Goal: Transaction & Acquisition: Purchase product/service

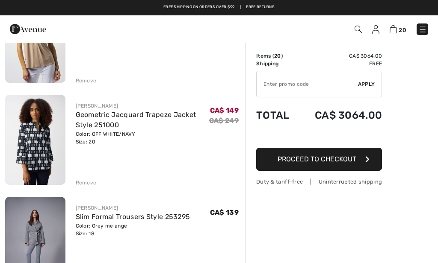
scroll to position [49, 0]
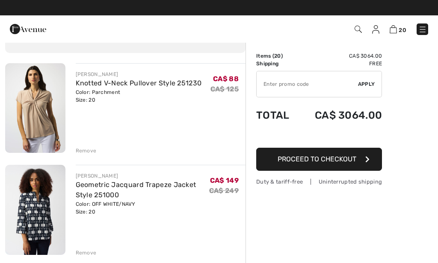
click at [41, 206] on img at bounding box center [35, 210] width 60 height 90
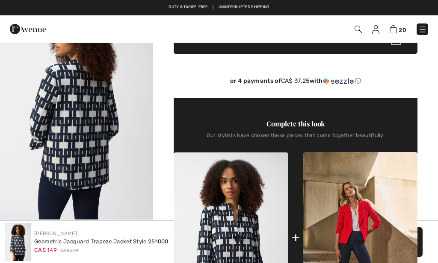
scroll to position [216, 0]
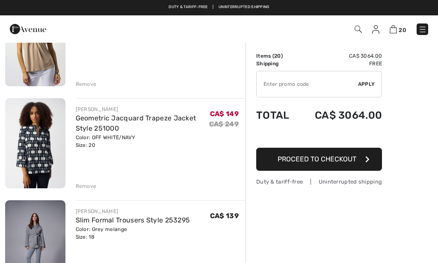
scroll to position [115, 0]
click at [29, 158] on img at bounding box center [35, 144] width 60 height 90
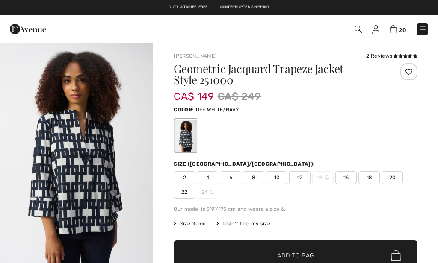
click at [381, 182] on span "20" at bounding box center [391, 177] width 21 height 13
click at [306, 251] on span "Add to Bag" at bounding box center [295, 255] width 37 height 9
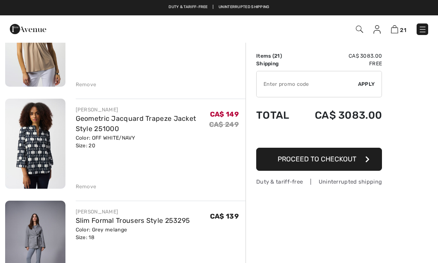
scroll to position [115, 0]
click at [80, 189] on div "Remove" at bounding box center [86, 187] width 21 height 8
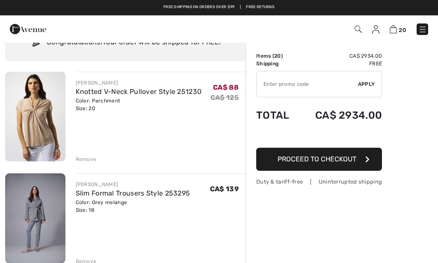
scroll to position [36, 0]
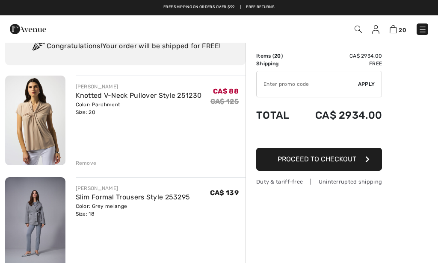
click at [20, 126] on img at bounding box center [35, 121] width 60 height 90
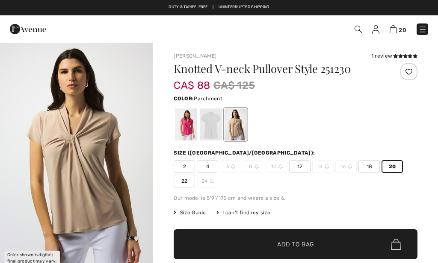
click at [296, 247] on span "Add to Bag" at bounding box center [295, 244] width 37 height 9
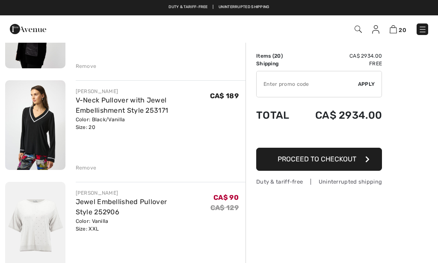
scroll to position [235, 0]
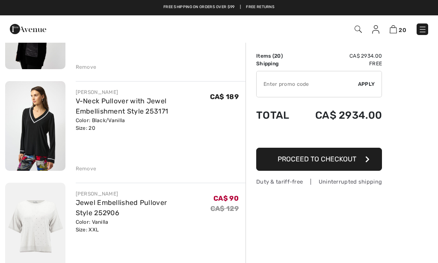
click at [30, 222] on img at bounding box center [35, 228] width 60 height 90
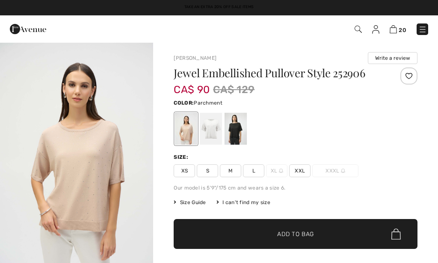
click at [230, 132] on div at bounding box center [235, 129] width 22 height 32
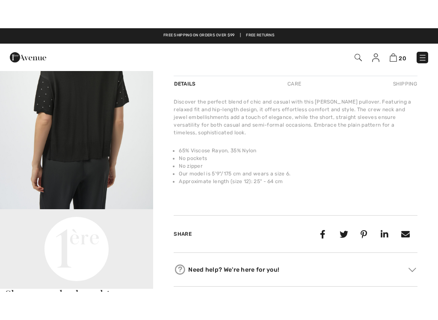
scroll to position [112, 0]
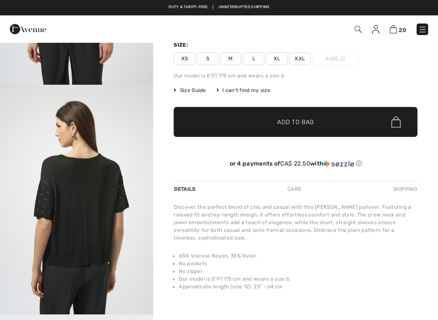
click at [289, 59] on span "XXL" at bounding box center [299, 58] width 21 height 13
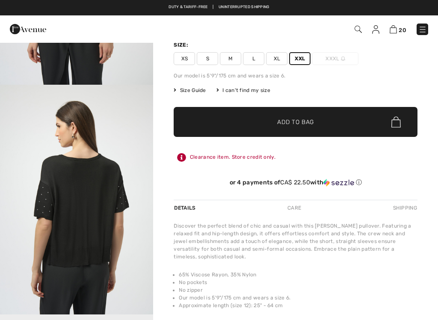
click at [283, 124] on span "Add to Bag" at bounding box center [295, 122] width 37 height 9
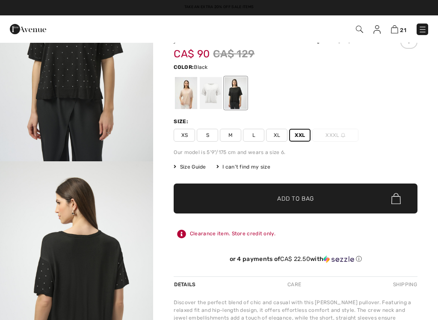
scroll to position [16, 0]
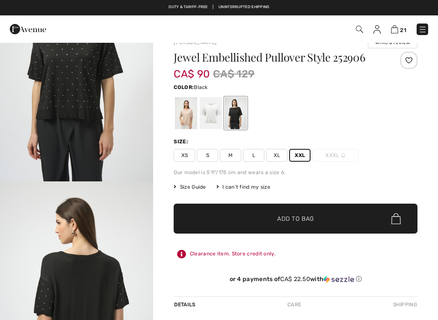
click at [289, 159] on span "XXL" at bounding box center [299, 155] width 21 height 13
click at [205, 214] on span "✔ Added to Bag Add to Bag" at bounding box center [296, 218] width 244 height 30
click at [183, 113] on div at bounding box center [186, 113] width 22 height 32
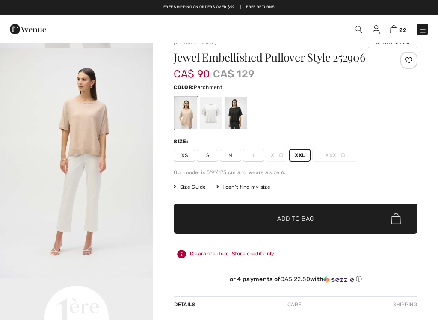
scroll to position [0, 0]
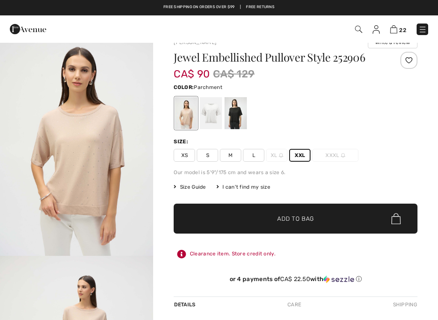
click at [289, 161] on span "XXL" at bounding box center [299, 155] width 21 height 13
click at [291, 153] on span "XXL" at bounding box center [299, 155] width 21 height 13
click at [311, 222] on span "Add to Bag" at bounding box center [295, 218] width 37 height 9
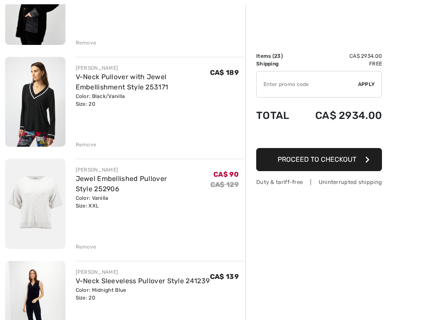
scroll to position [259, 0]
click at [37, 200] on img at bounding box center [35, 204] width 60 height 90
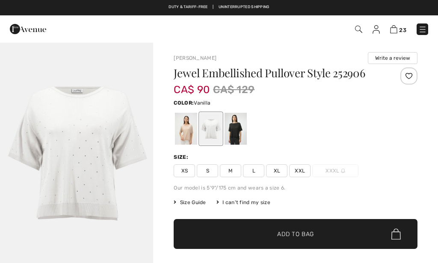
click at [289, 173] on span "XXL" at bounding box center [299, 171] width 21 height 13
click at [288, 240] on span "✔ Added to Bag Add to Bag" at bounding box center [296, 234] width 244 height 30
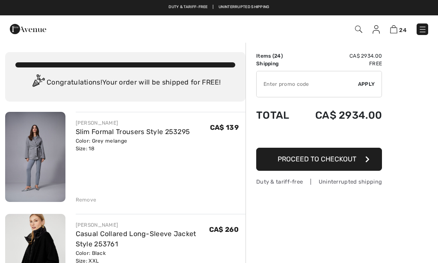
scroll to position [292, 0]
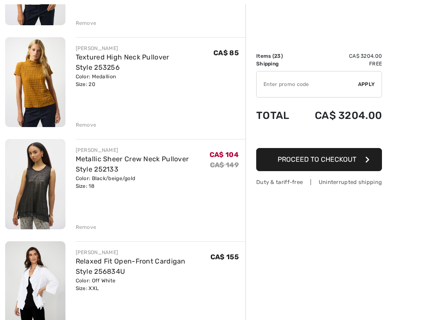
scroll to position [1096, 0]
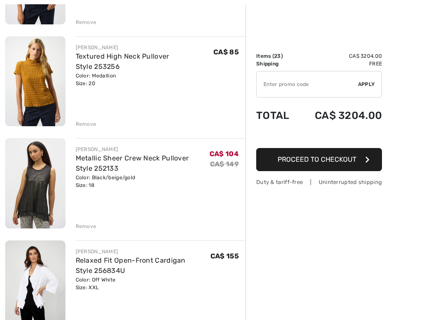
click at [29, 199] on img at bounding box center [35, 183] width 60 height 90
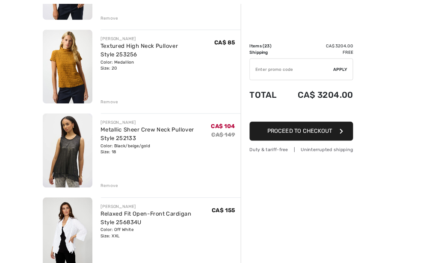
scroll to position [1128, 0]
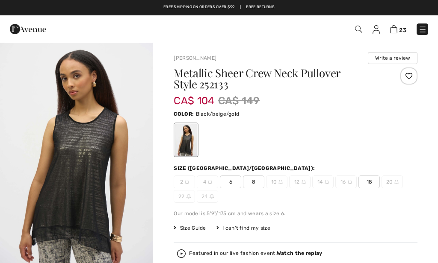
scroll to position [15, 0]
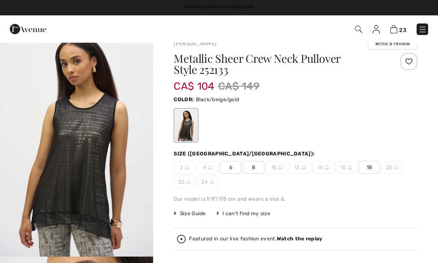
click at [358, 168] on span "18" at bounding box center [368, 167] width 21 height 13
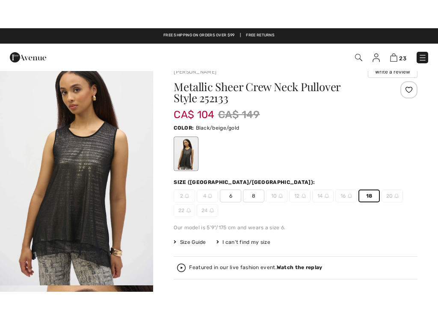
scroll to position [32, 0]
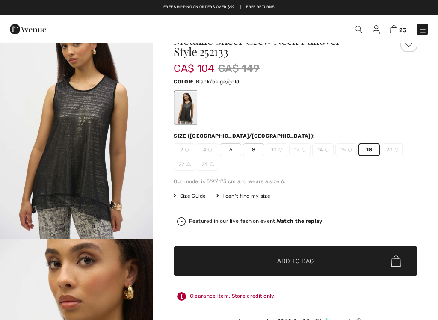
click at [292, 262] on span "Add to Bag" at bounding box center [295, 260] width 37 height 9
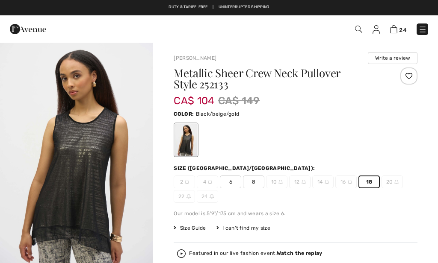
scroll to position [0, 0]
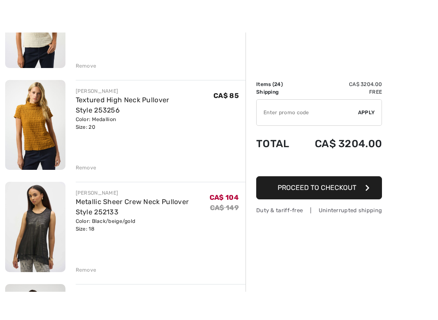
scroll to position [1105, 0]
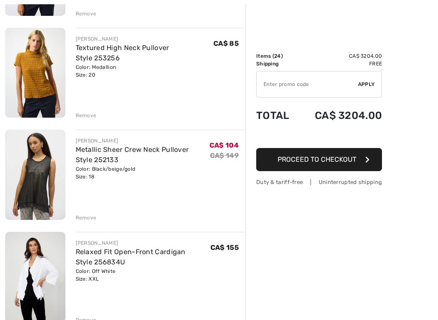
click at [77, 217] on div "Remove" at bounding box center [86, 218] width 21 height 8
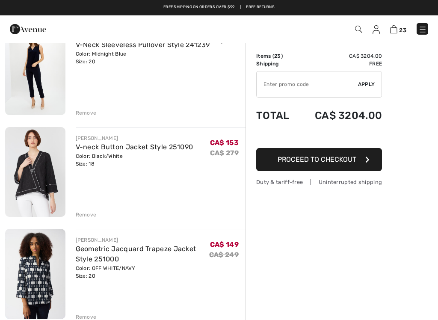
scroll to position [1514, 0]
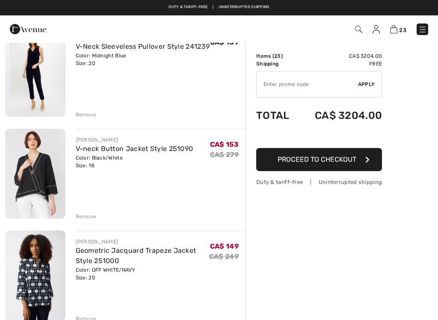
click at [45, 180] on img at bounding box center [35, 174] width 60 height 90
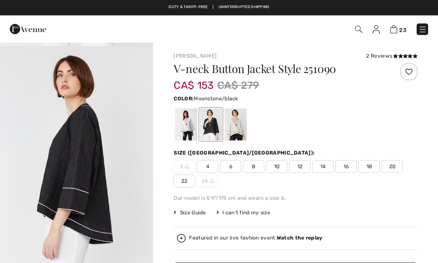
click at [232, 133] on div at bounding box center [235, 125] width 22 height 32
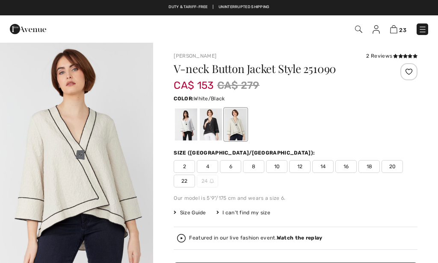
click at [185, 131] on div at bounding box center [186, 125] width 22 height 32
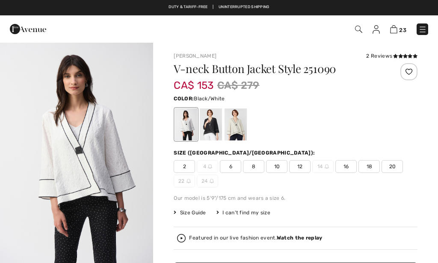
click at [209, 133] on div at bounding box center [211, 125] width 22 height 32
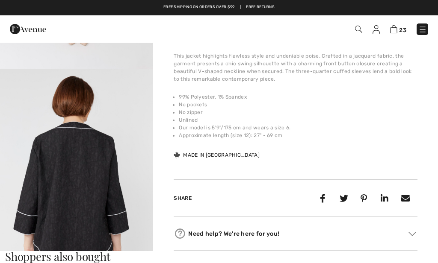
scroll to position [365, 0]
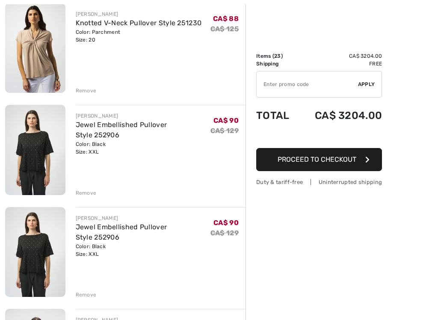
scroll to position [1844, 0]
click at [77, 263] on div "Remove" at bounding box center [86, 294] width 21 height 8
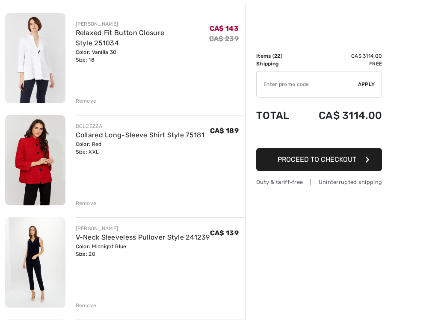
scroll to position [1324, 0]
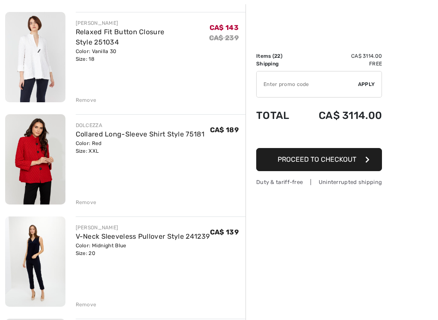
click at [30, 71] on img at bounding box center [35, 57] width 60 height 90
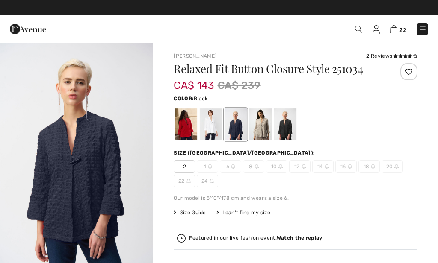
click at [289, 131] on div at bounding box center [285, 125] width 22 height 32
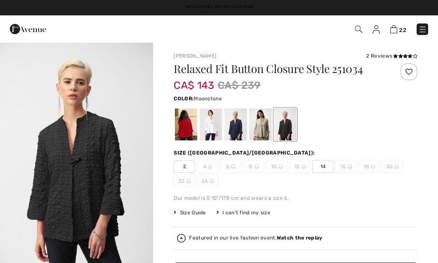
click at [259, 133] on div at bounding box center [260, 125] width 22 height 32
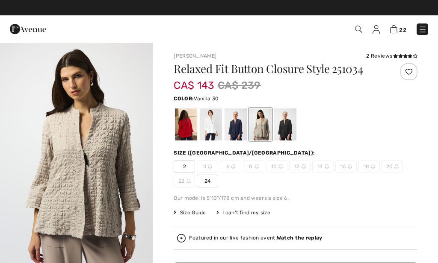
click at [211, 126] on div at bounding box center [211, 125] width 22 height 32
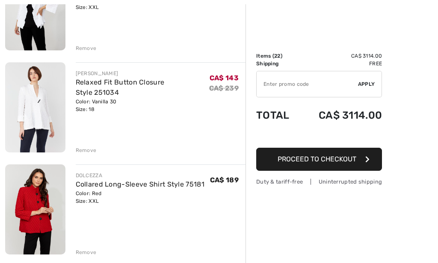
scroll to position [1274, 0]
click at [100, 82] on link "Relaxed Fit Button Closure Style 251034" at bounding box center [120, 87] width 89 height 18
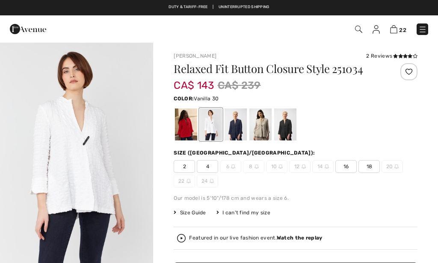
click at [358, 168] on span "18" at bounding box center [368, 166] width 21 height 13
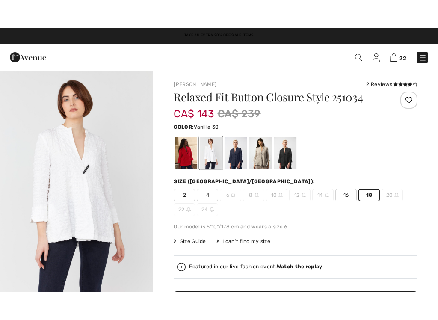
scroll to position [22, 0]
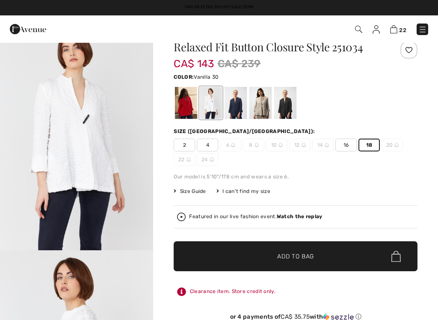
click at [288, 263] on span "✔ Added to Bag Add to Bag" at bounding box center [296, 256] width 244 height 30
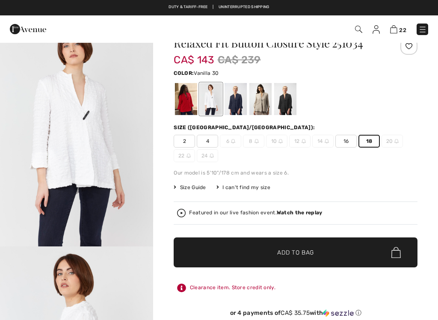
scroll to position [28, 0]
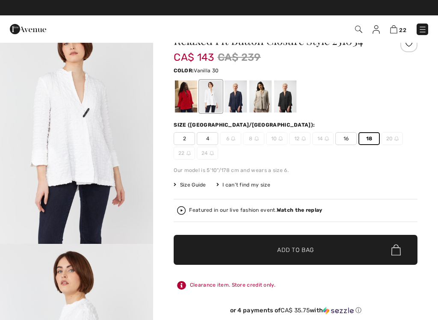
click at [398, 25] on link "22" at bounding box center [398, 29] width 16 height 10
click at [393, 32] on img at bounding box center [393, 29] width 7 height 8
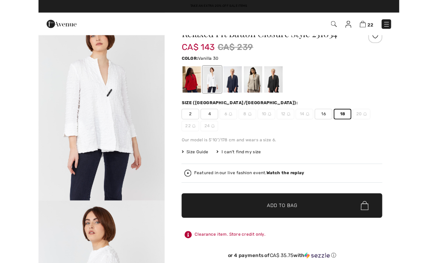
scroll to position [0, 0]
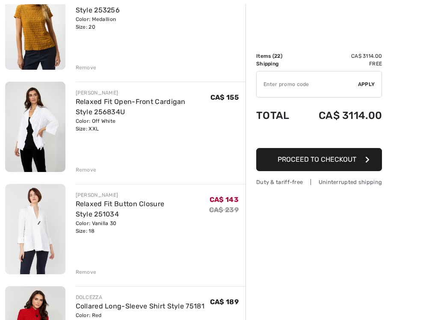
scroll to position [1153, 0]
click at [39, 134] on img at bounding box center [35, 126] width 60 height 90
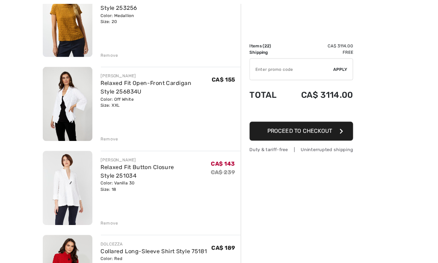
scroll to position [1185, 0]
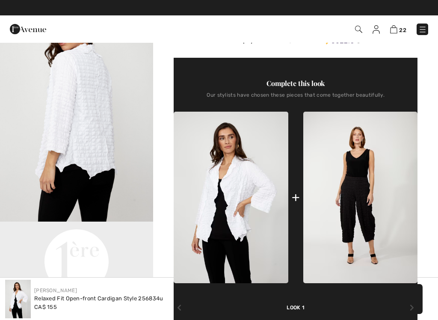
scroll to position [370, 0]
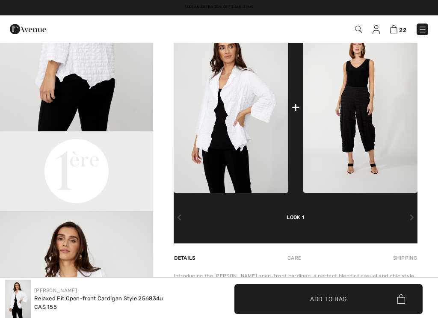
click at [345, 92] on img at bounding box center [360, 106] width 114 height 171
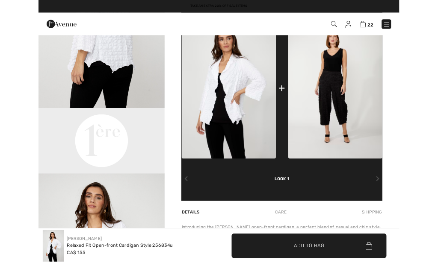
scroll to position [403, 0]
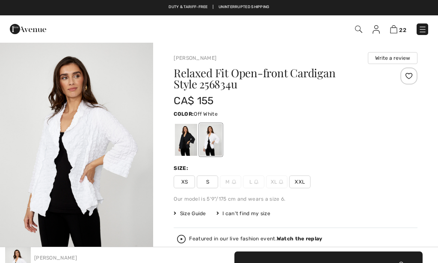
scroll to position [245, 0]
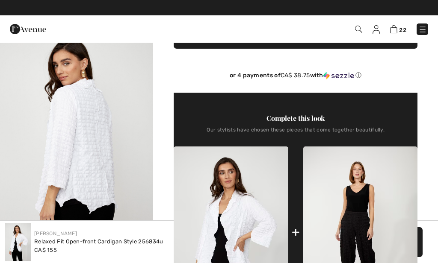
click at [68, 189] on img "2 / 4" at bounding box center [76, 142] width 153 height 230
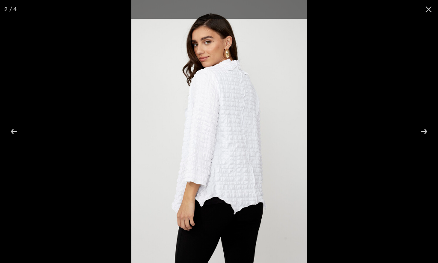
scroll to position [58, 0]
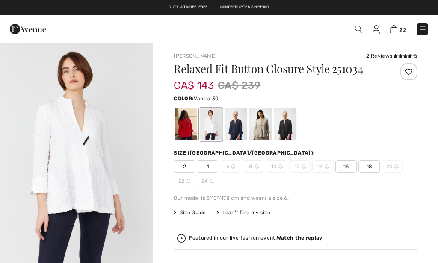
click at [362, 32] on img at bounding box center [358, 29] width 7 height 7
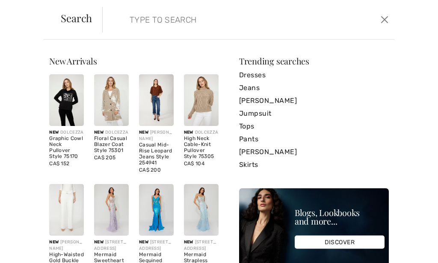
click at [126, 25] on input "search" at bounding box center [218, 20] width 191 height 26
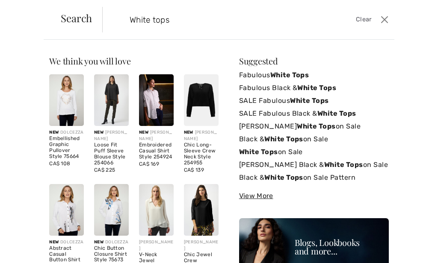
type input "White tops"
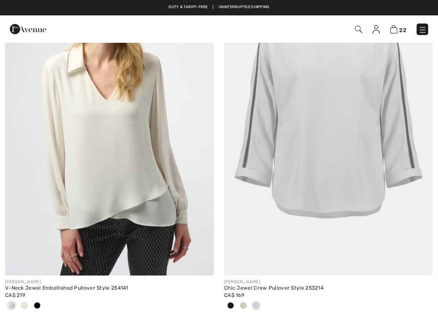
scroll to position [1260, 0]
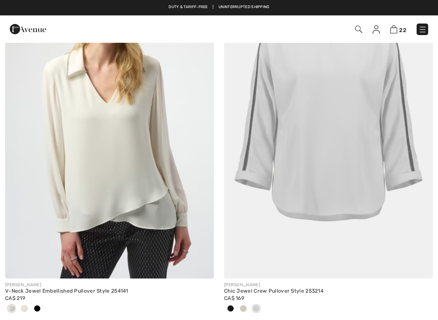
click at [230, 306] on span at bounding box center [230, 308] width 7 height 7
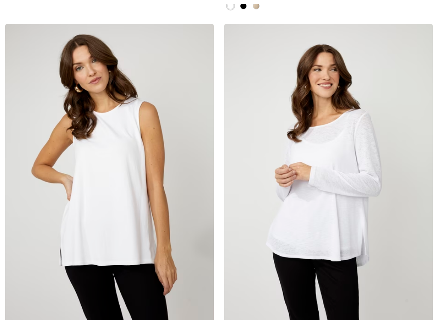
scroll to position [3436, 0]
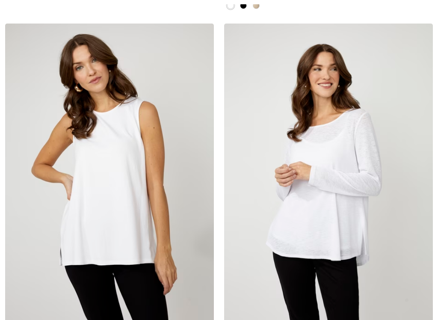
click at [99, 222] on img at bounding box center [109, 180] width 209 height 313
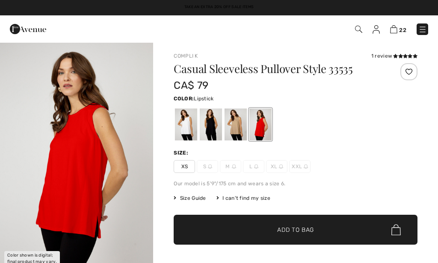
click at [232, 125] on div at bounding box center [235, 125] width 22 height 32
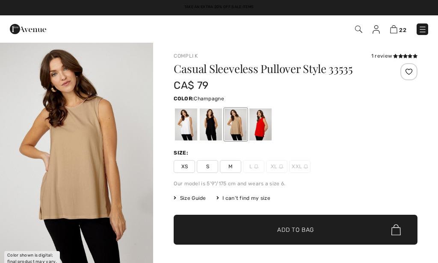
click at [210, 130] on div at bounding box center [211, 125] width 22 height 32
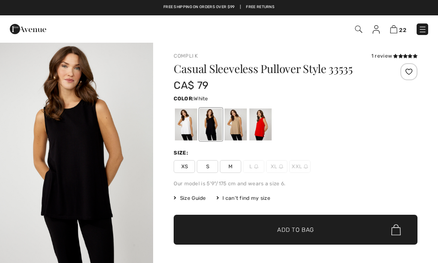
click at [180, 124] on div at bounding box center [186, 125] width 22 height 32
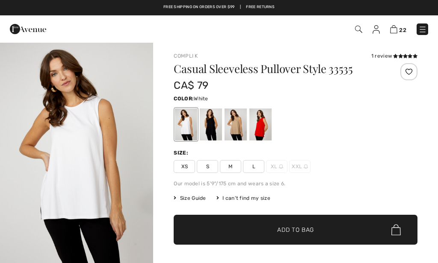
click at [91, 172] on img "1 / 4" at bounding box center [76, 157] width 153 height 230
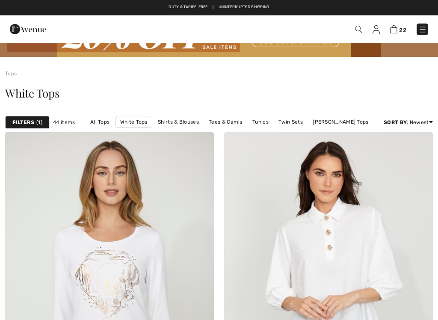
scroll to position [24, 0]
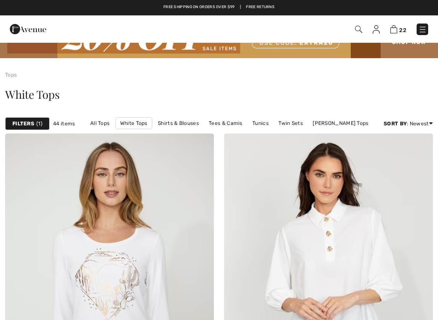
click at [100, 127] on link "All Tops" at bounding box center [100, 123] width 28 height 11
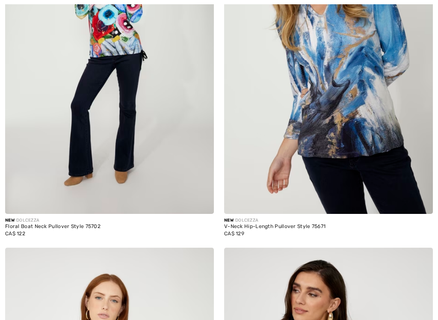
scroll to position [5394, 0]
